Goal: Task Accomplishment & Management: Use online tool/utility

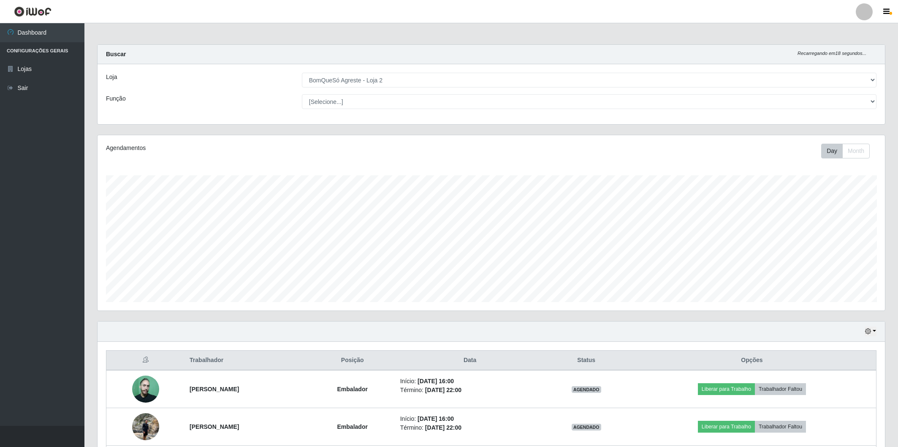
select select "214"
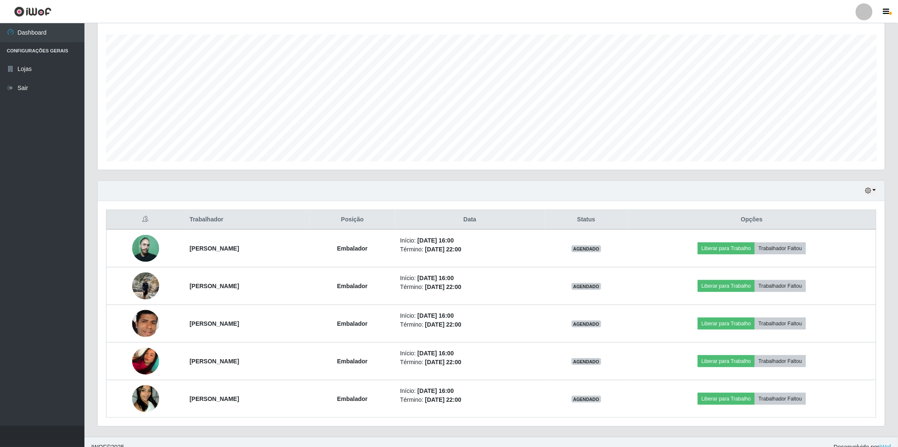
scroll to position [175, 787]
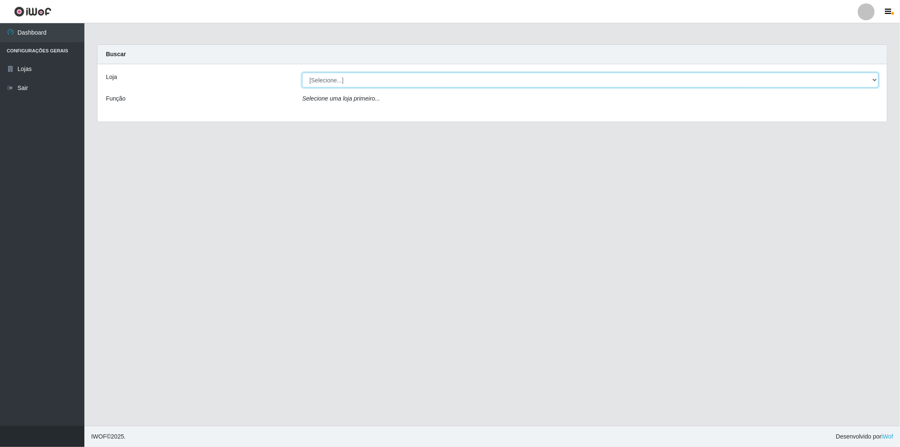
click at [357, 82] on select "[Selecione...] BomQueSó Agreste - Loja 2" at bounding box center [590, 80] width 576 height 15
select select "214"
click at [302, 73] on select "[Selecione...] BomQueSó Agreste - Loja 2" at bounding box center [590, 80] width 576 height 15
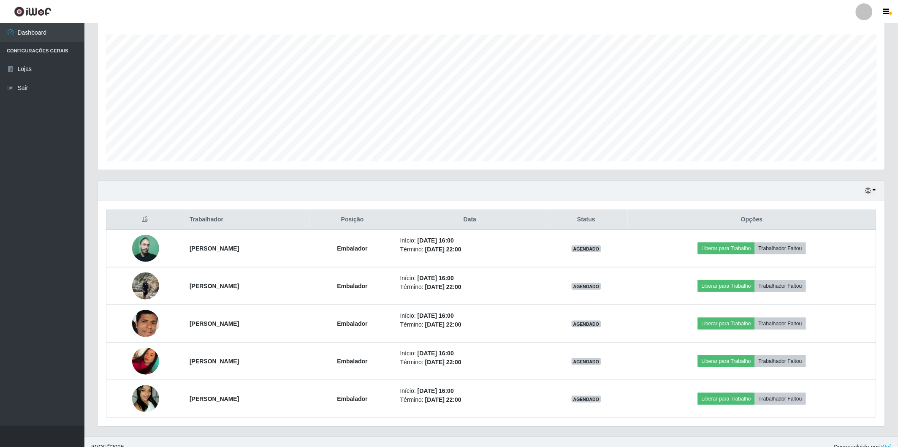
scroll to position [151, 0]
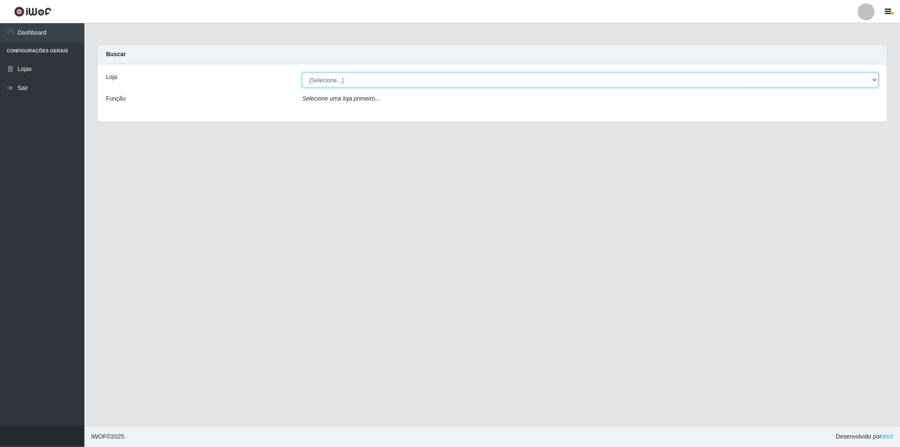
click at [425, 75] on select "[Selecione...] BomQueSó Agreste - Loja 2" at bounding box center [590, 80] width 576 height 15
select select "214"
click at [302, 73] on select "[Selecione...] BomQueSó Agreste - Loja 2" at bounding box center [590, 80] width 576 height 15
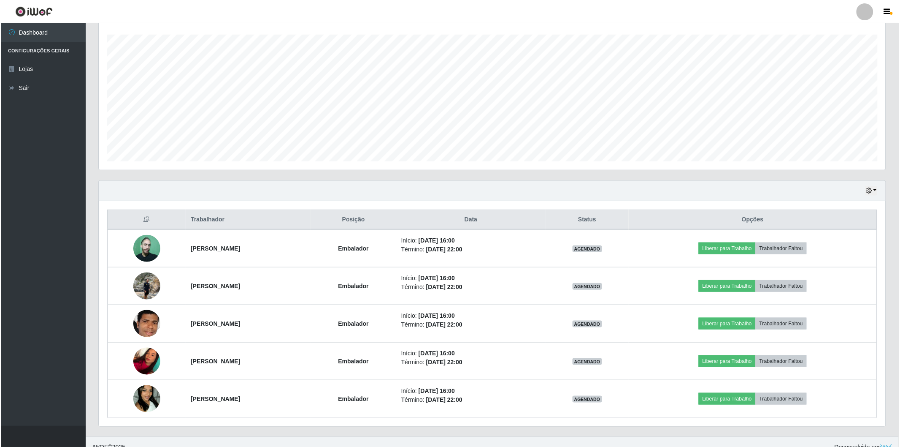
scroll to position [151, 0]
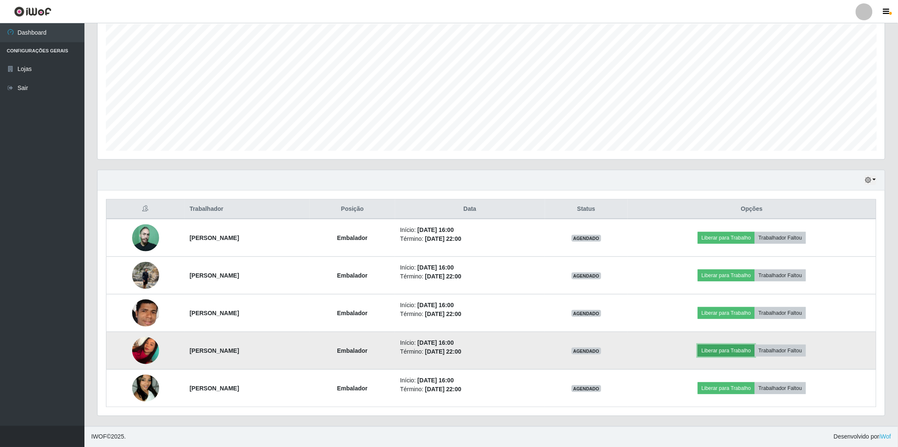
click at [724, 352] on button "Liberar para Trabalho" at bounding box center [726, 350] width 57 height 12
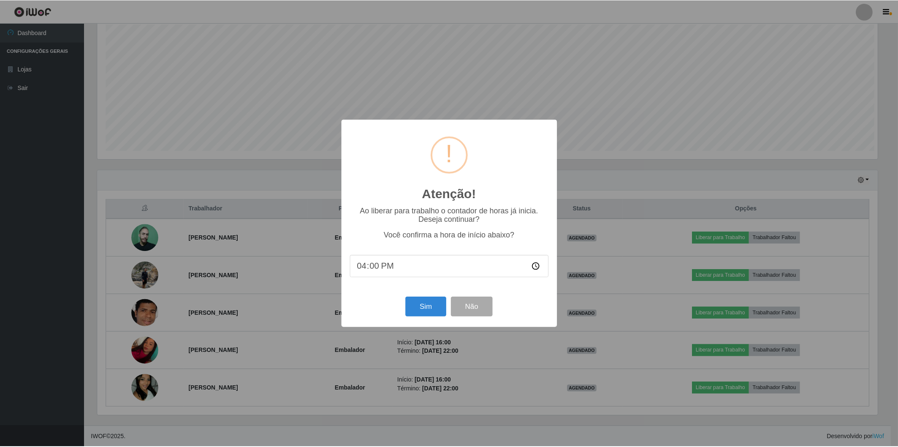
scroll to position [175, 782]
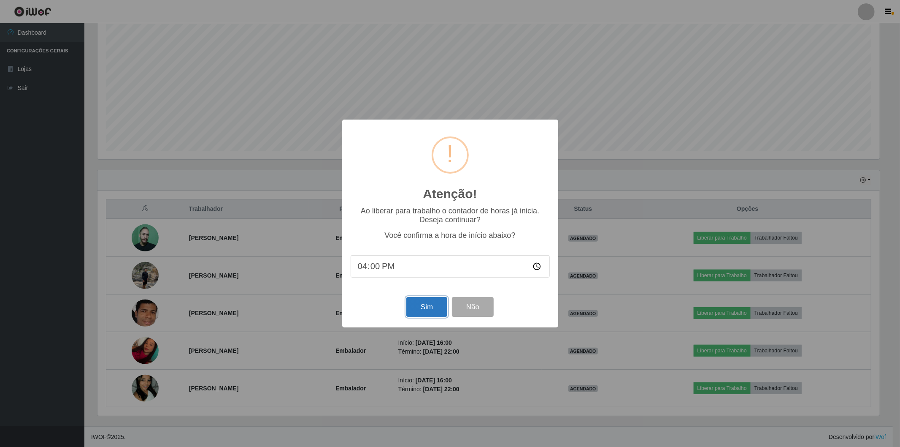
click at [434, 308] on button "Sim" at bounding box center [426, 307] width 41 height 20
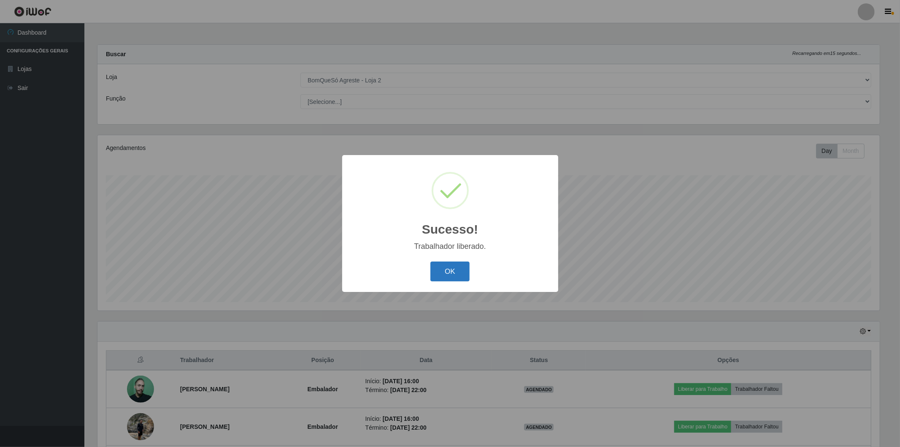
click at [450, 272] on button "OK" at bounding box center [449, 271] width 39 height 20
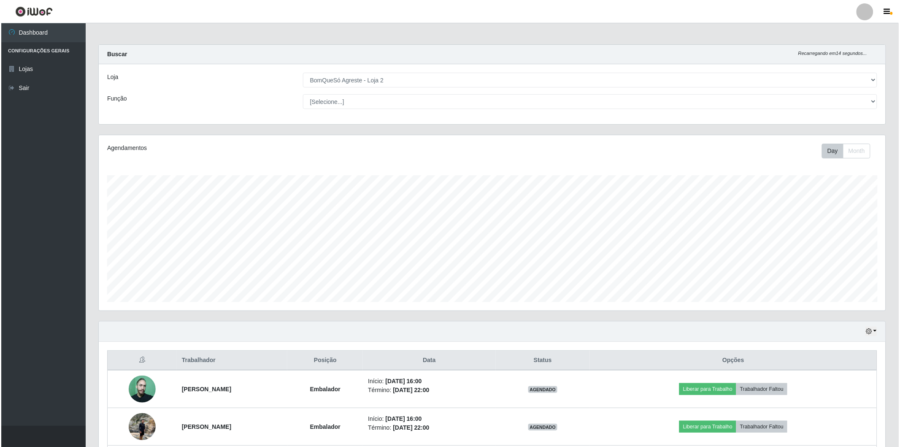
scroll to position [94, 0]
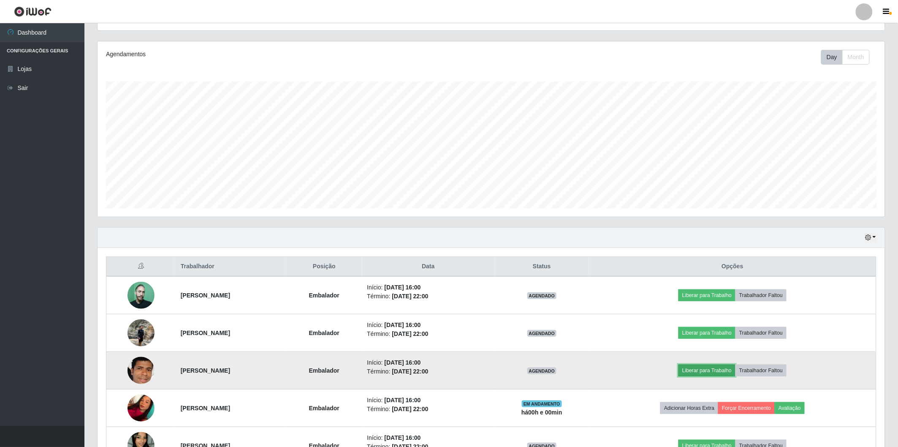
click at [701, 369] on button "Liberar para Trabalho" at bounding box center [706, 370] width 57 height 12
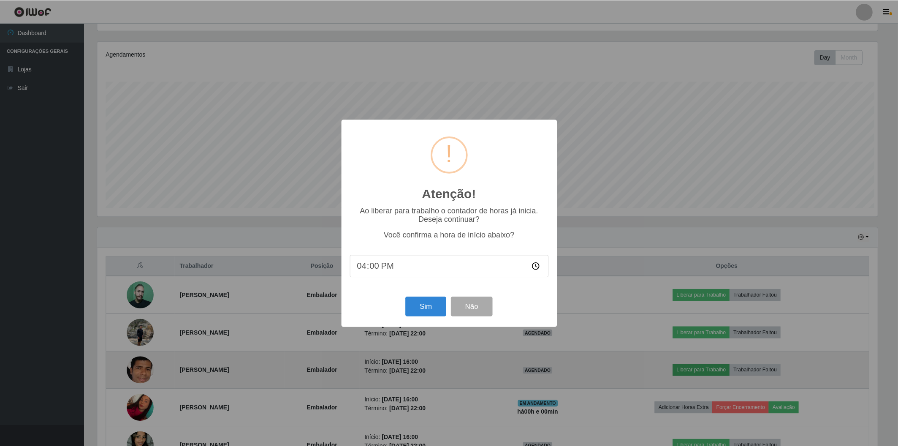
scroll to position [175, 782]
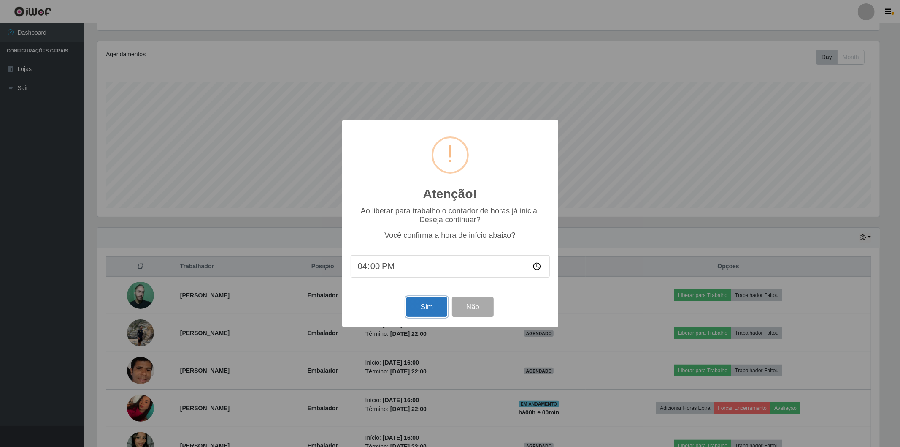
click at [426, 308] on button "Sim" at bounding box center [426, 307] width 41 height 20
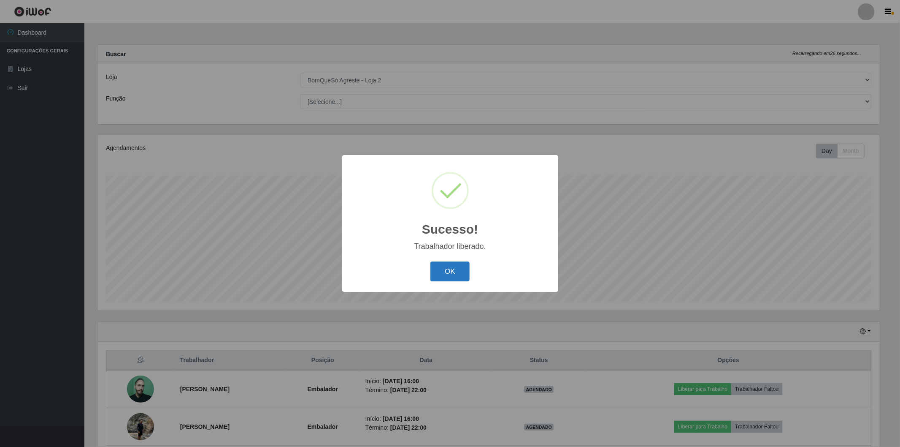
click at [459, 266] on button "OK" at bounding box center [449, 271] width 39 height 20
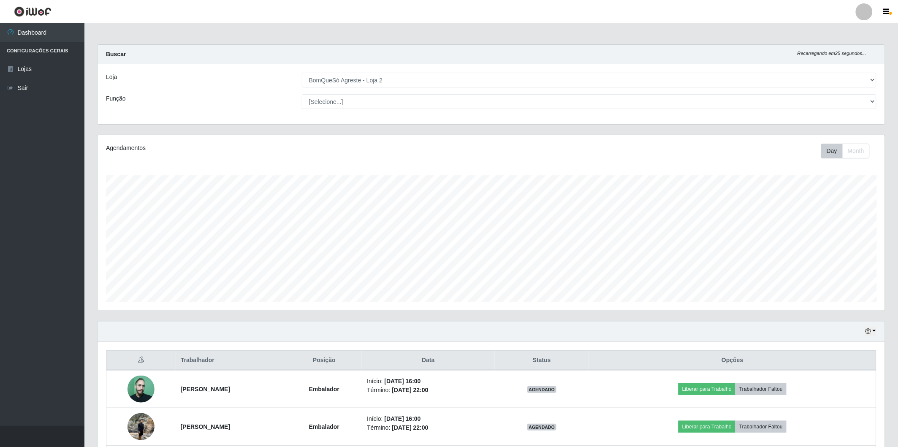
scroll to position [94, 0]
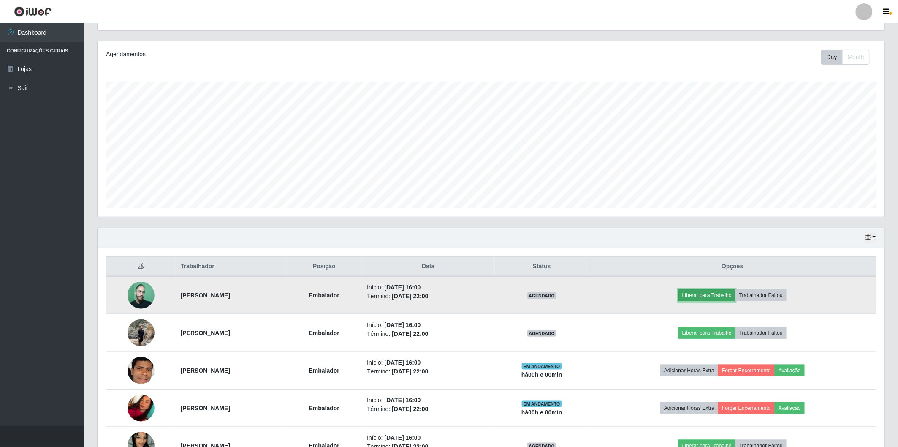
click at [724, 298] on button "Liberar para Trabalho" at bounding box center [706, 295] width 57 height 12
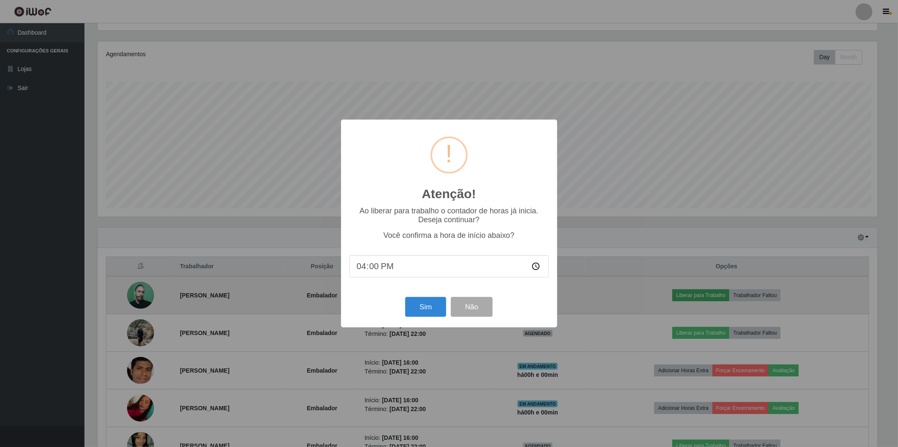
scroll to position [175, 782]
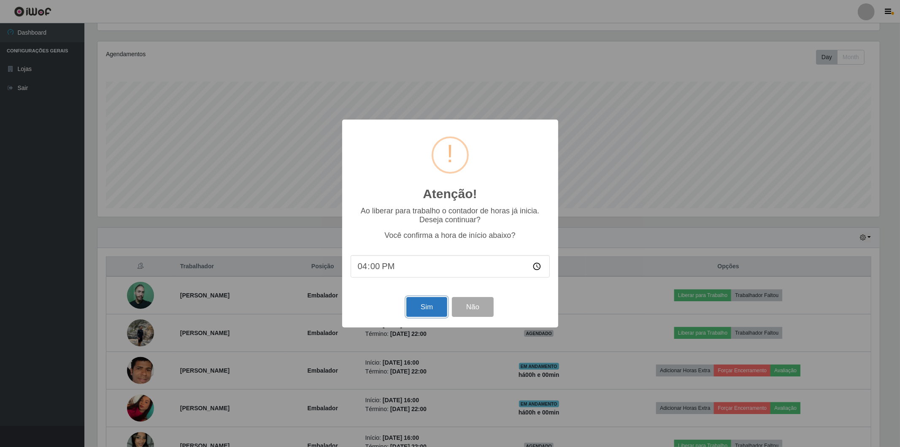
click at [411, 313] on button "Sim" at bounding box center [426, 307] width 41 height 20
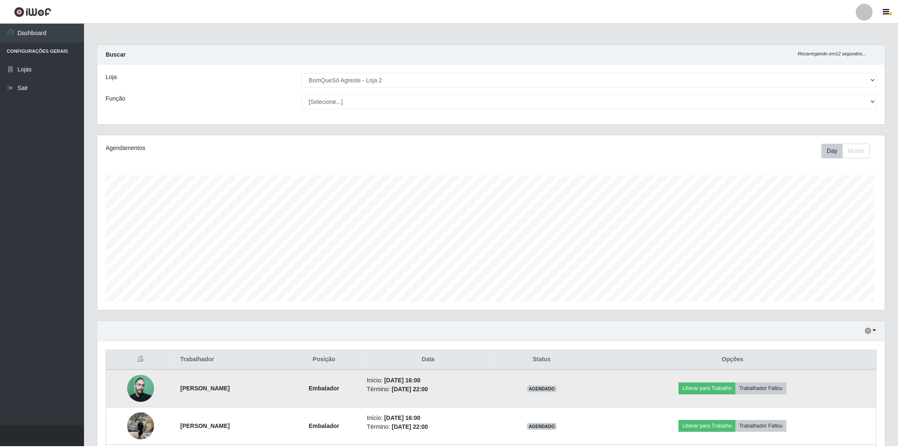
scroll to position [0, 0]
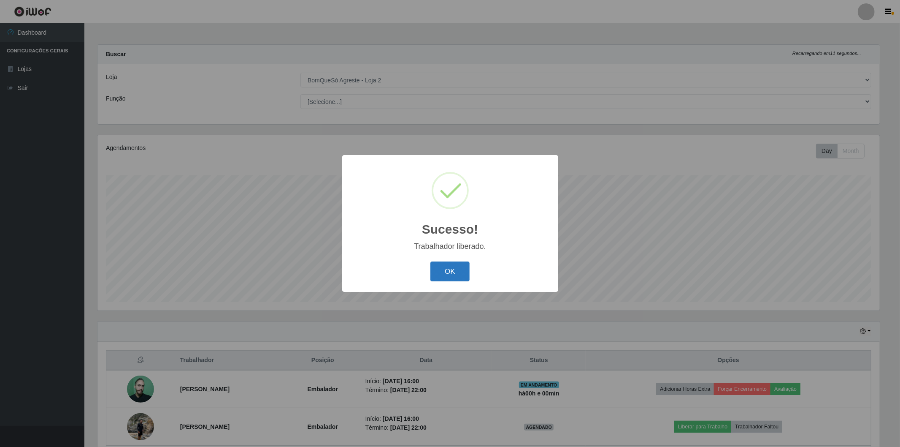
click at [457, 273] on button "OK" at bounding box center [449, 271] width 39 height 20
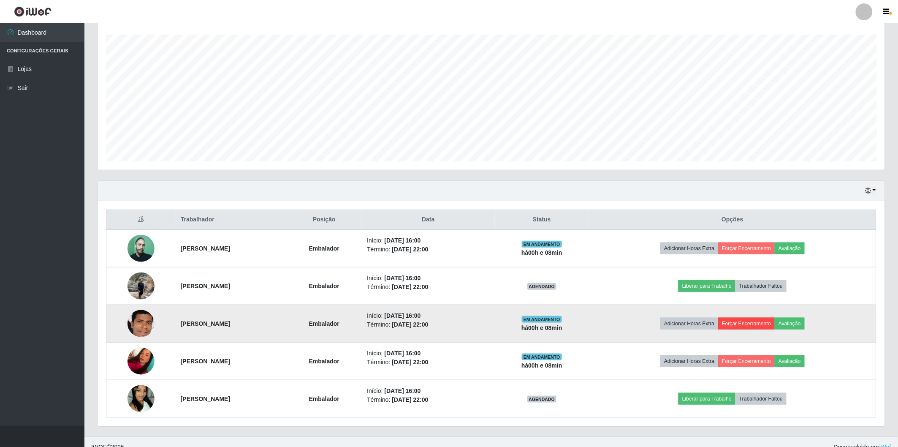
scroll to position [151, 0]
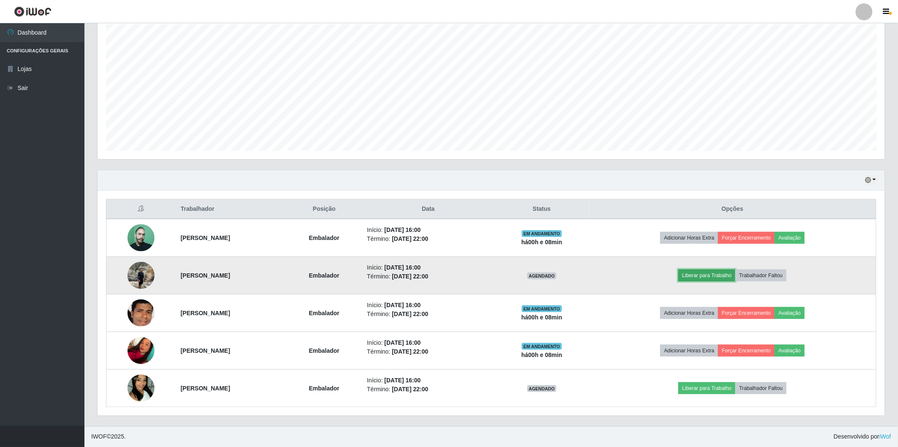
click at [727, 278] on button "Liberar para Trabalho" at bounding box center [706, 275] width 57 height 12
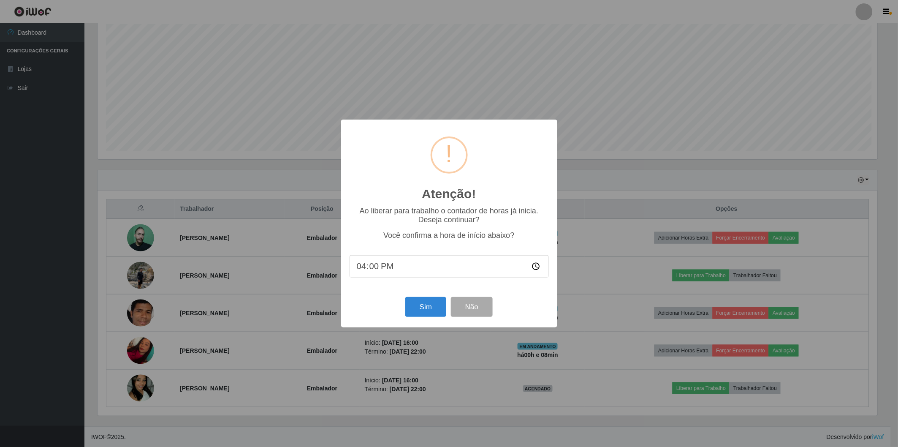
scroll to position [175, 782]
click at [438, 313] on button "Sim" at bounding box center [426, 307] width 41 height 20
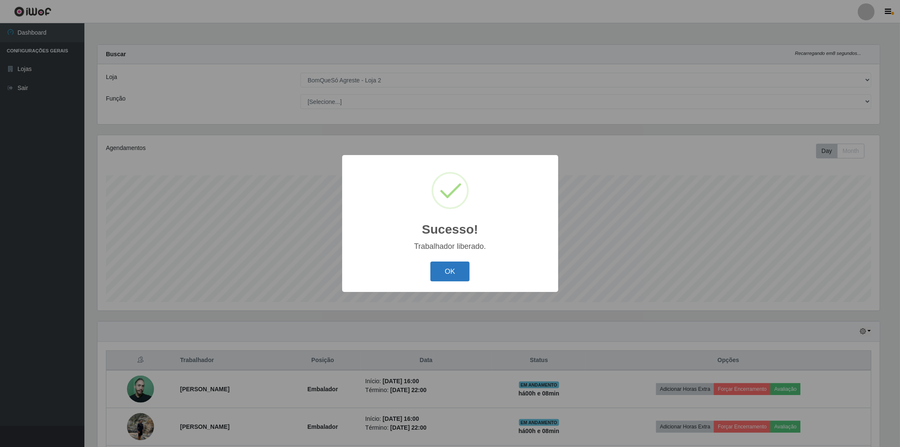
click at [441, 279] on button "OK" at bounding box center [449, 271] width 39 height 20
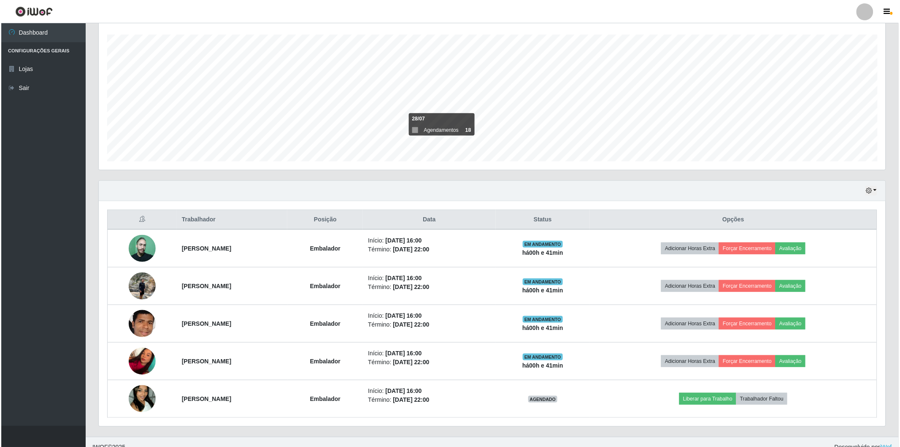
scroll to position [151, 0]
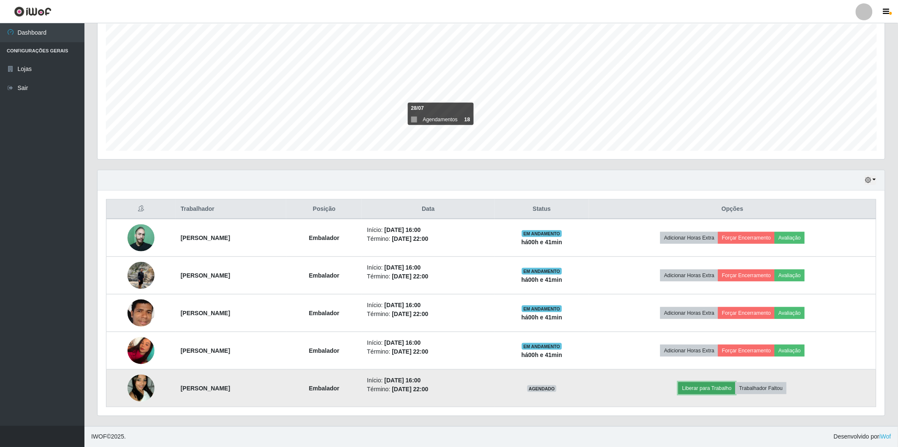
click at [701, 386] on button "Liberar para Trabalho" at bounding box center [706, 388] width 57 height 12
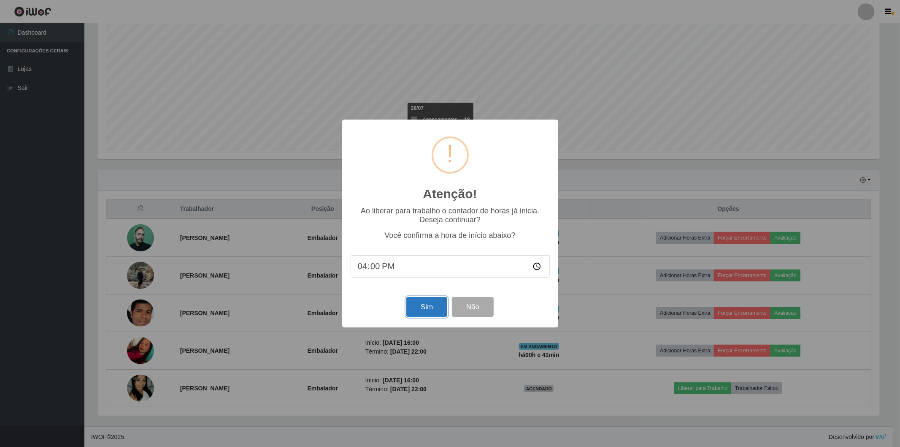
click at [436, 308] on button "Sim" at bounding box center [426, 307] width 41 height 20
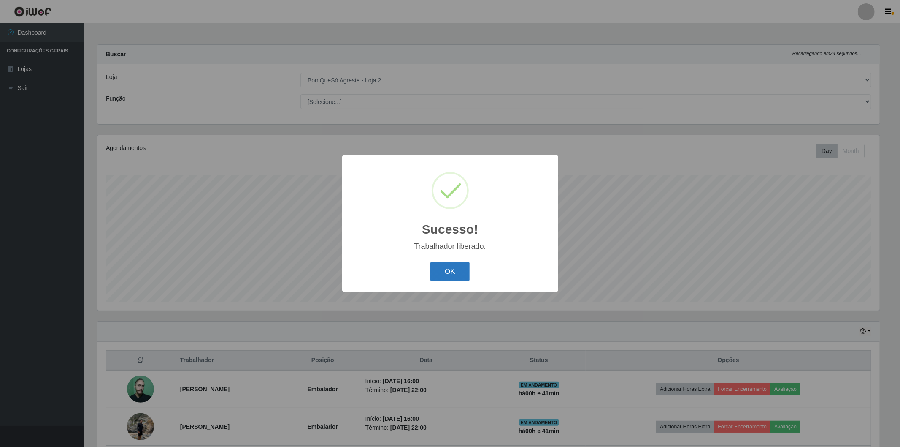
click at [450, 273] on button "OK" at bounding box center [449, 271] width 39 height 20
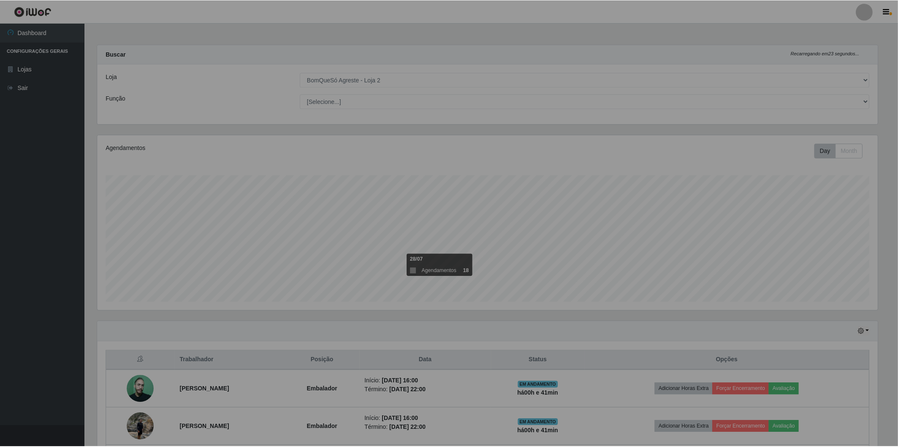
scroll to position [175, 787]
